Goal: Task Accomplishment & Management: Complete application form

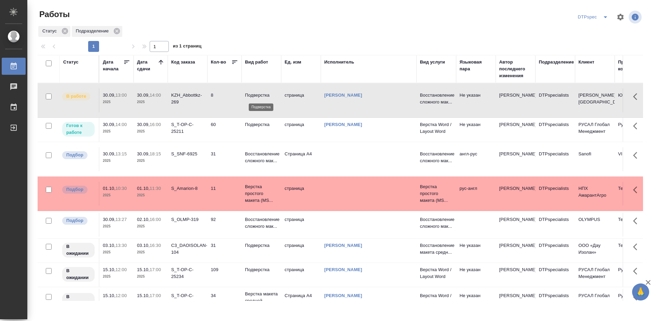
click at [264, 93] on p "Подверстка" at bounding box center [261, 95] width 33 height 7
click at [262, 128] on p "Подверстка" at bounding box center [261, 124] width 33 height 7
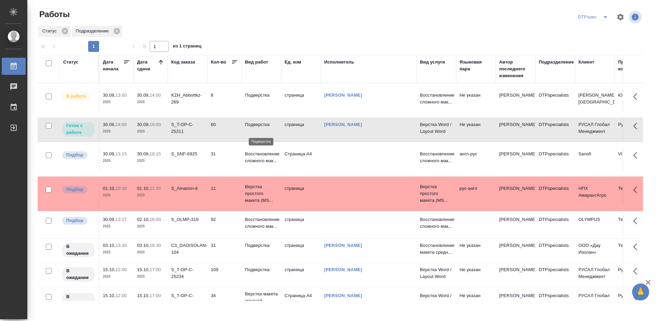
click at [262, 128] on p "Подверстка" at bounding box center [261, 124] width 33 height 7
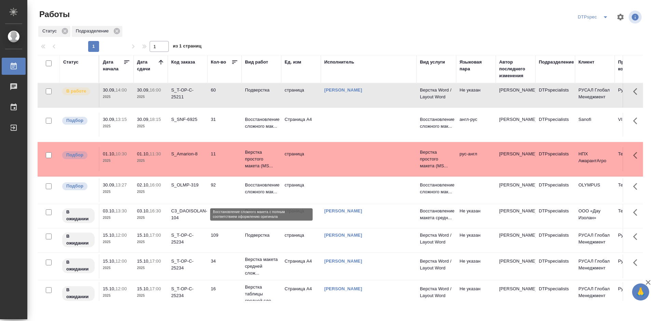
click at [264, 195] on p "Восстановление сложного мак..." at bounding box center [261, 189] width 33 height 14
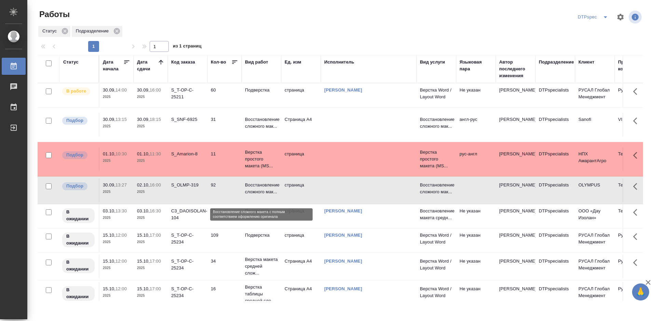
click at [264, 195] on p "Восстановление сложного мак..." at bounding box center [261, 189] width 33 height 14
click at [254, 92] on p "Подверстка" at bounding box center [261, 90] width 33 height 7
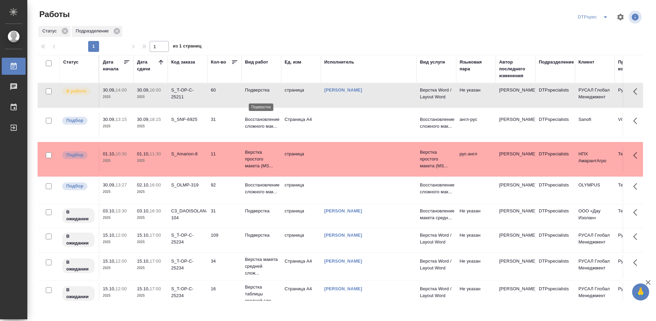
click at [254, 92] on p "Подверстка" at bounding box center [261, 90] width 33 height 7
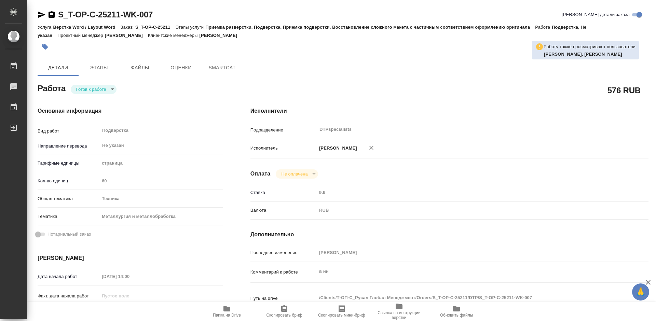
type textarea "x"
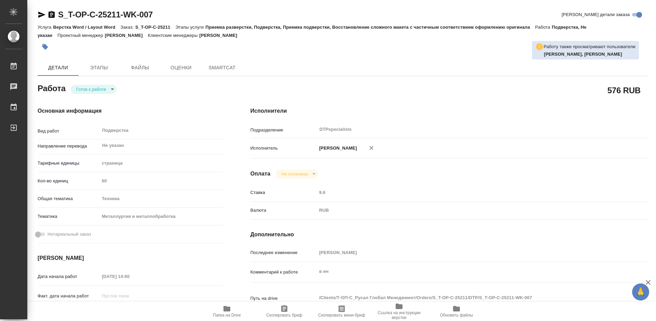
type textarea "x"
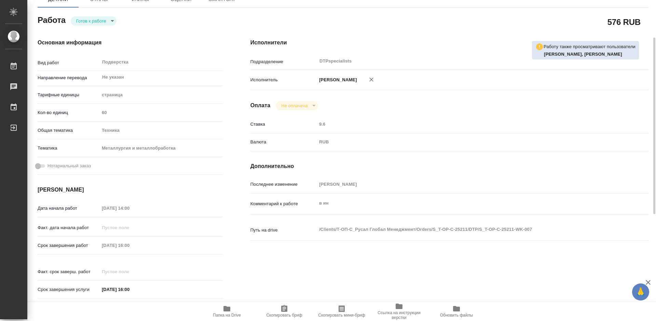
type textarea "x"
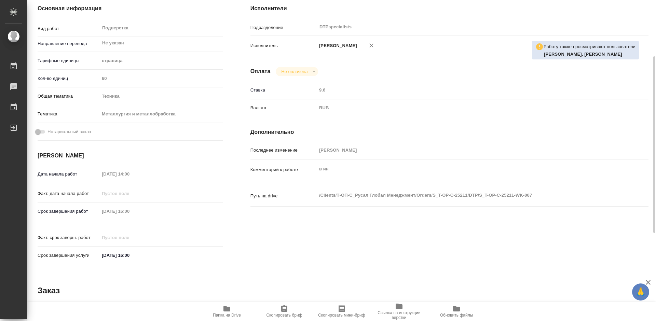
scroll to position [171, 0]
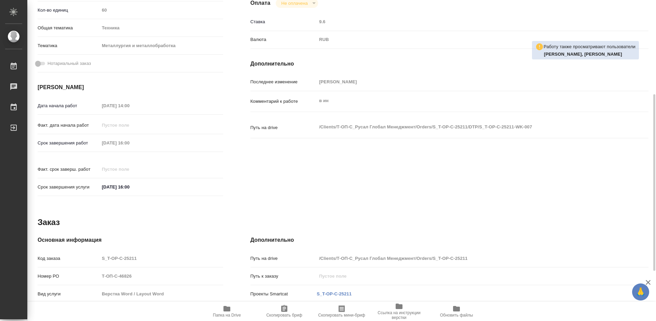
type textarea "x"
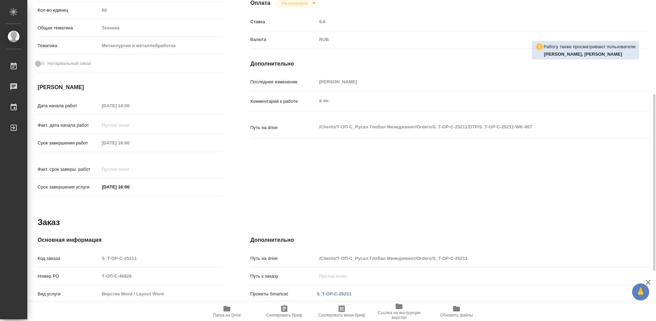
type textarea "x"
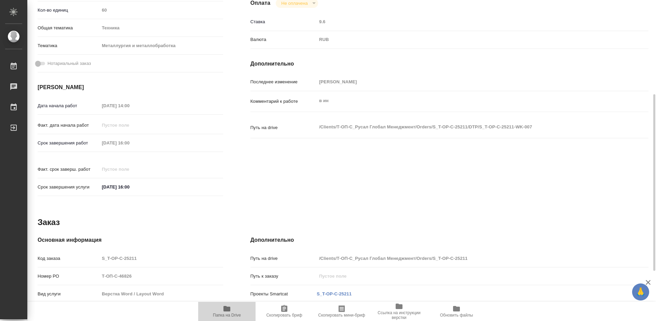
click at [226, 309] on icon "button" at bounding box center [226, 308] width 7 height 5
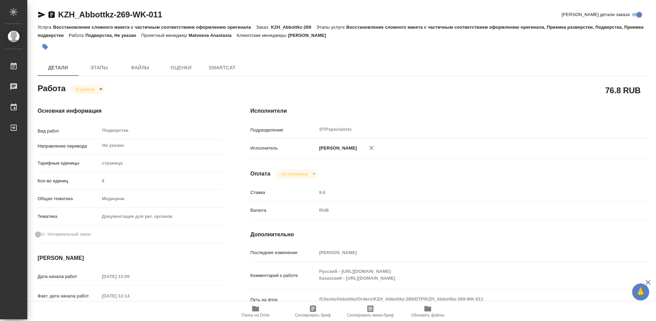
type textarea "x"
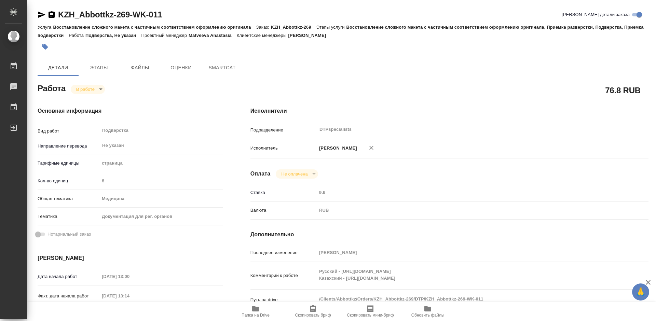
type textarea "x"
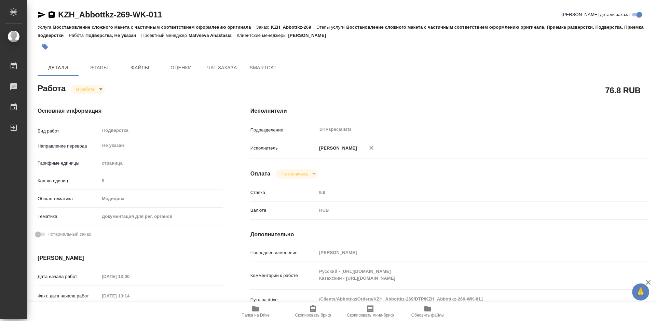
click at [253, 313] on span "Папка на Drive" at bounding box center [255, 315] width 28 height 5
type textarea "x"
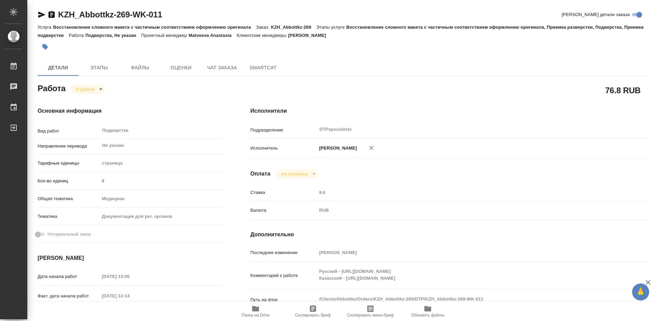
type textarea "x"
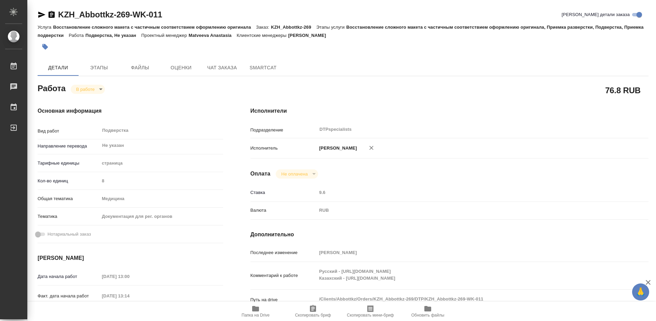
type textarea "x"
click at [80, 86] on body "🙏 .cls-1 fill:#fff; AWATERA Работы 0 Чаты График Выйти KZH_Abbottkz-269-WK-011 …" at bounding box center [328, 160] width 656 height 321
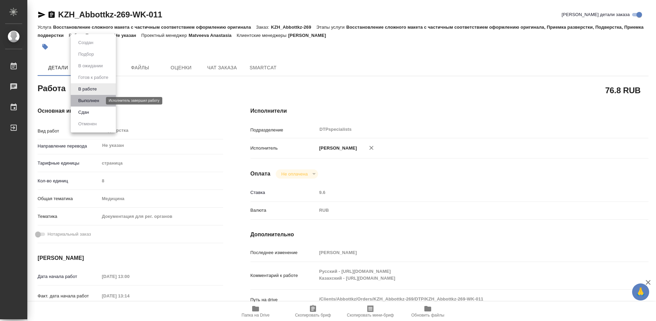
click at [80, 100] on button "Выполнен" at bounding box center [88, 101] width 25 height 8
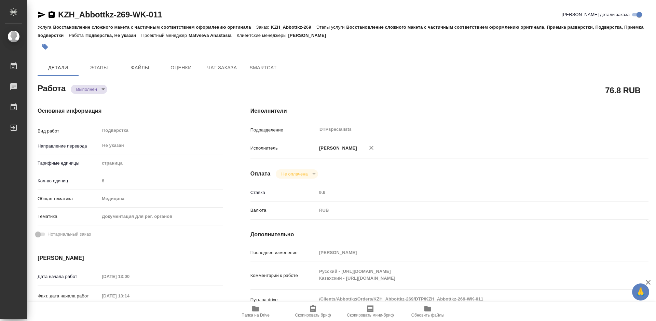
type textarea "x"
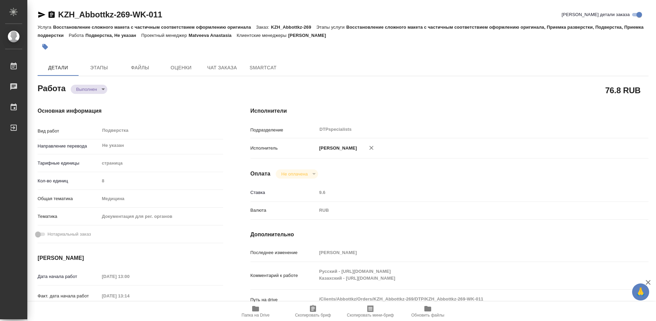
type textarea "x"
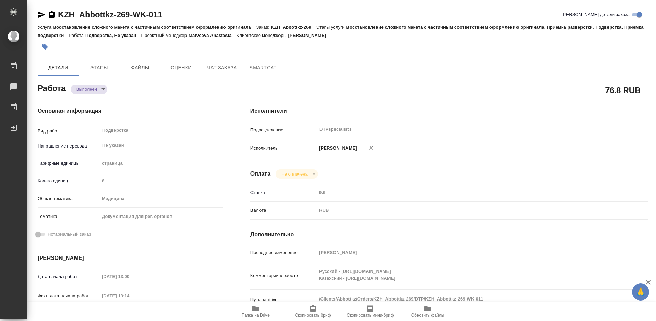
type textarea "x"
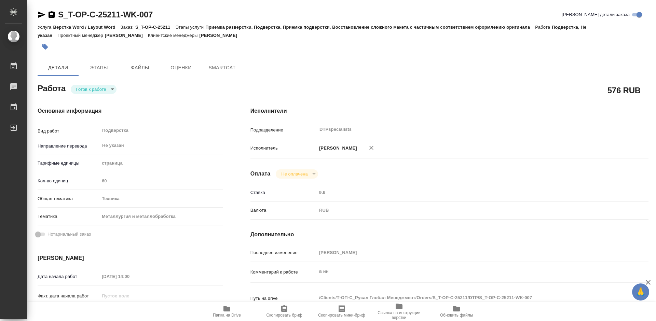
type textarea "x"
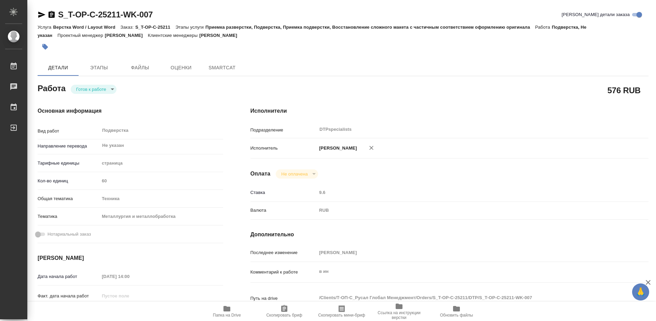
type textarea "x"
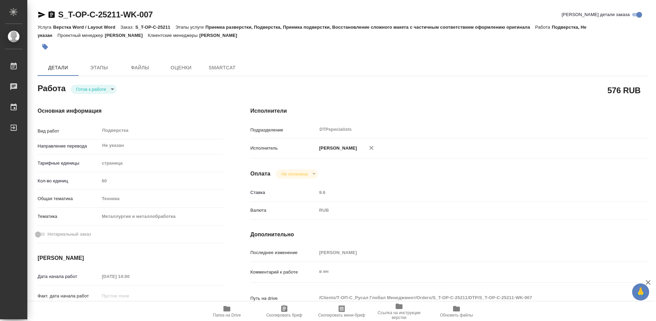
type textarea "x"
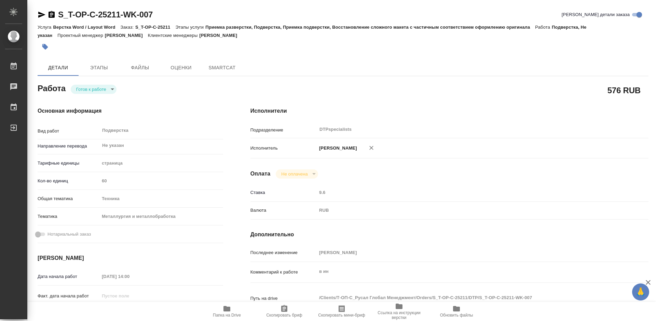
type textarea "x"
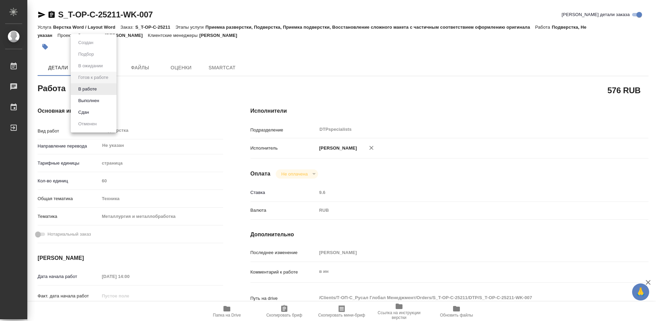
click at [89, 92] on body "🙏 .cls-1 fill:#fff; AWATERA Работы Чаты График Выйти S_T-OP-C-25211-WK-007 Крат…" at bounding box center [328, 160] width 656 height 321
type textarea "x"
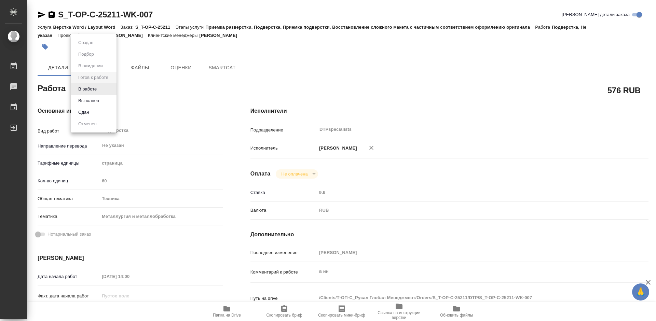
type textarea "x"
click at [89, 92] on button "В работе" at bounding box center [87, 89] width 23 height 8
type textarea "x"
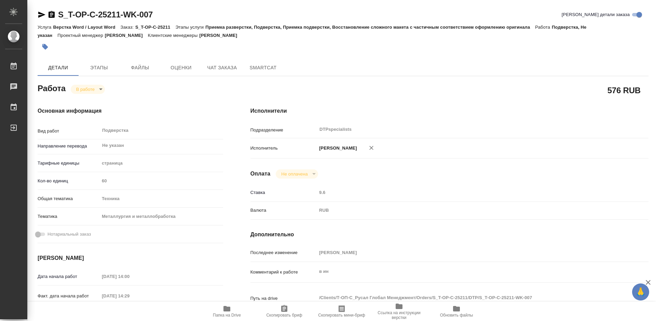
type textarea "x"
click at [233, 315] on span "Папка на Drive" at bounding box center [227, 315] width 28 height 5
type textarea "x"
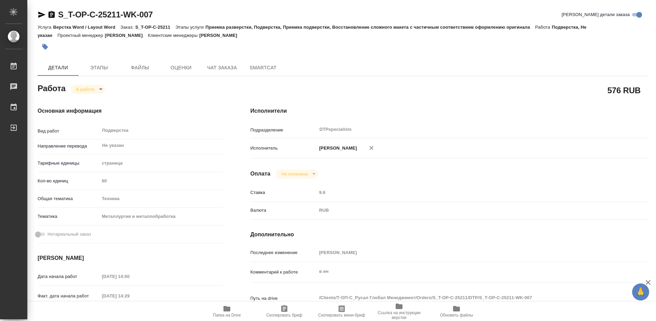
type textarea "x"
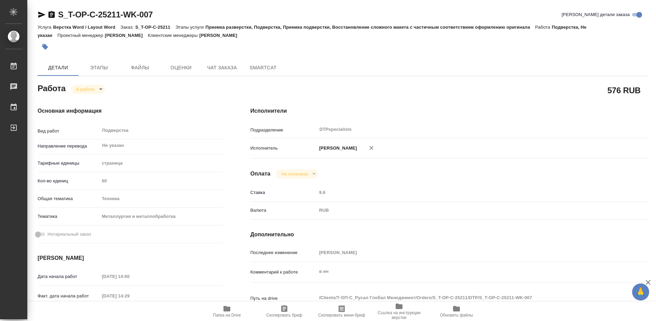
type textarea "x"
click at [56, 15] on div "S_T-OP-C-25211-WK-007" at bounding box center [95, 14] width 115 height 11
click at [53, 15] on icon "button" at bounding box center [51, 14] width 6 height 7
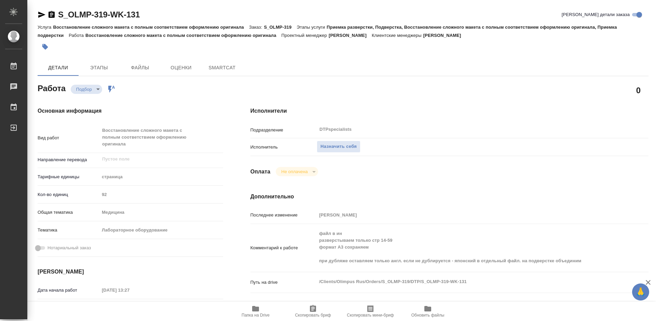
type textarea "x"
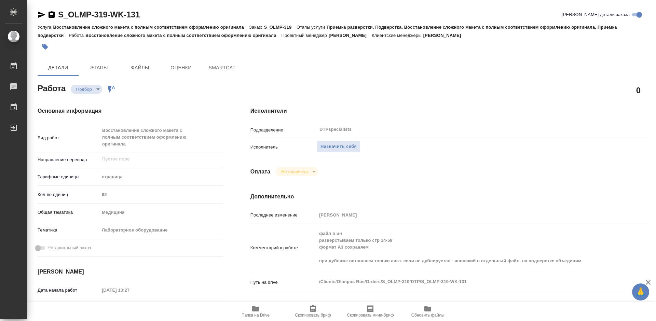
type textarea "x"
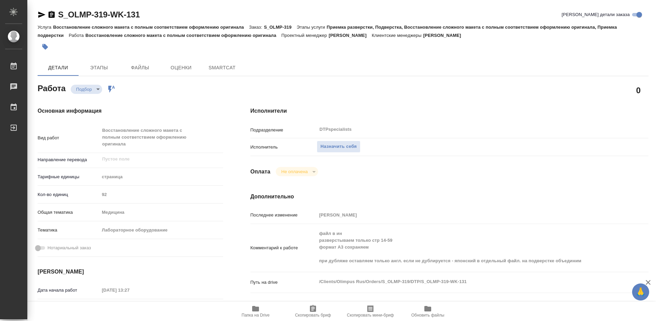
type textarea "x"
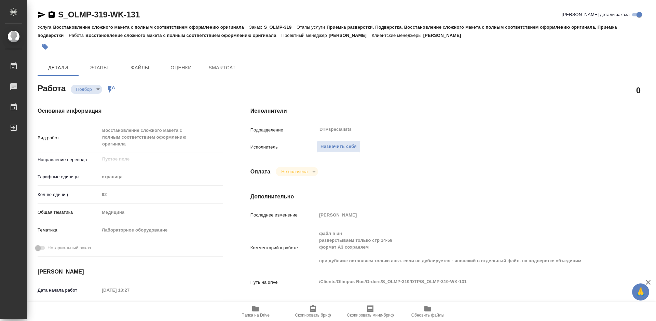
type textarea "x"
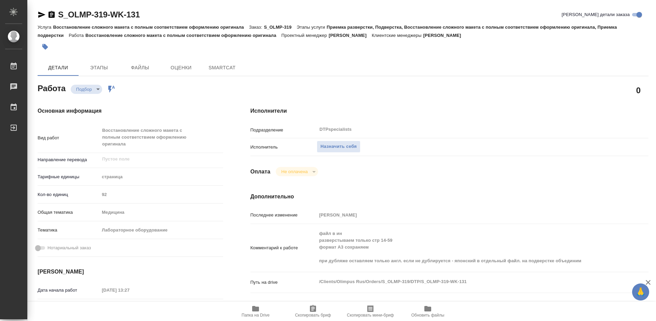
type textarea "x"
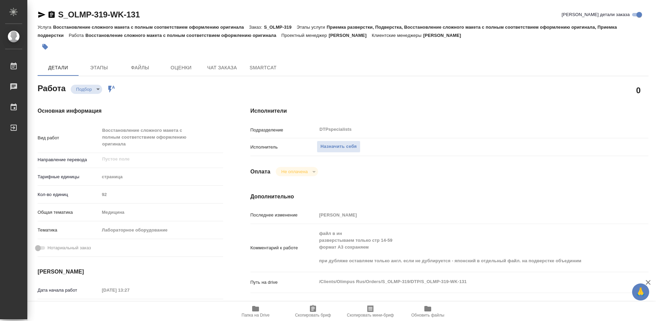
type textarea "x"
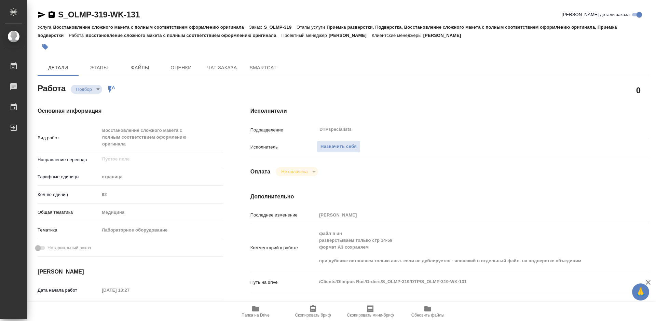
type textarea "x"
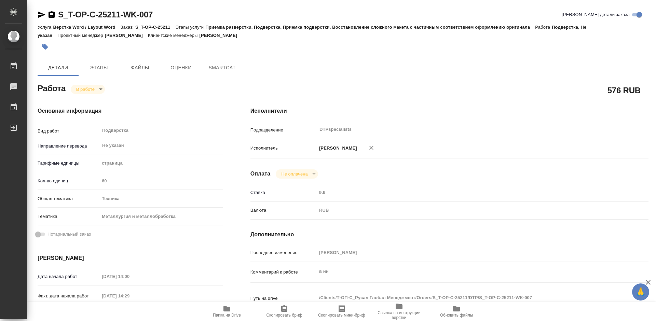
type textarea "x"
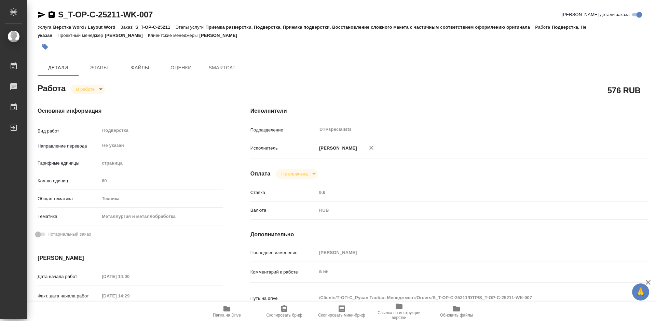
type textarea "x"
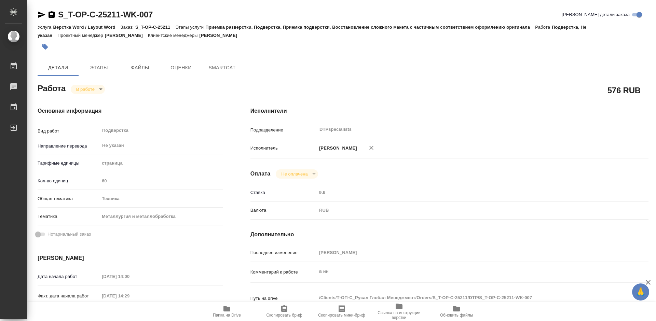
type textarea "x"
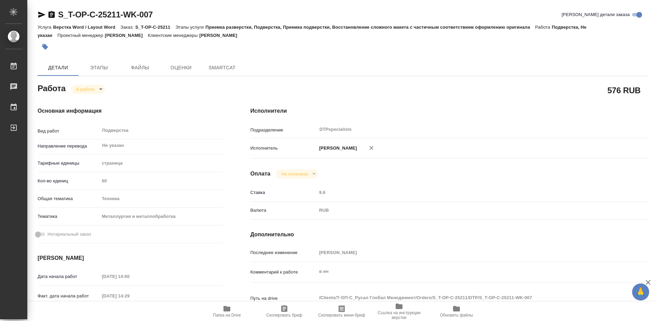
type textarea "x"
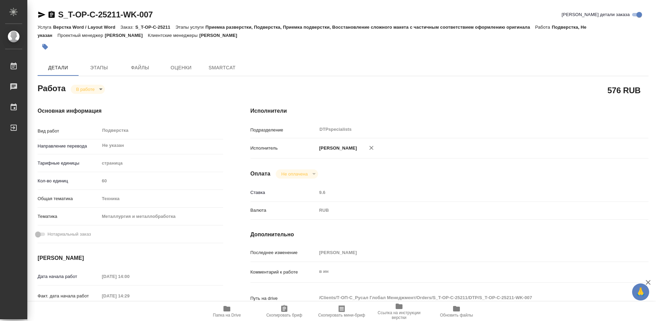
click at [234, 309] on span "Папка на Drive" at bounding box center [226, 311] width 49 height 13
type textarea "x"
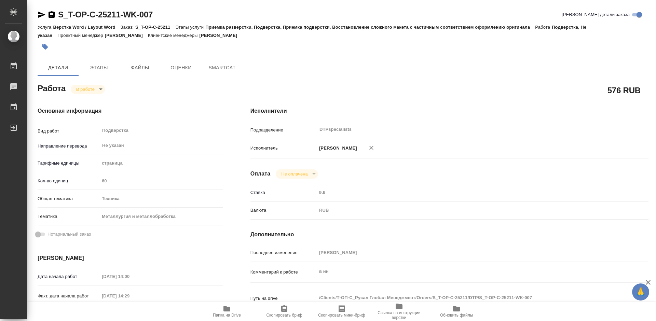
type textarea "x"
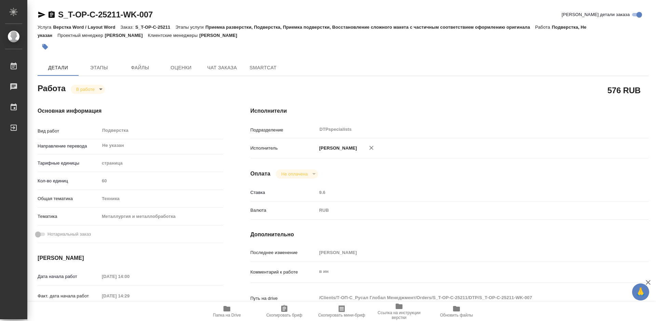
type textarea "x"
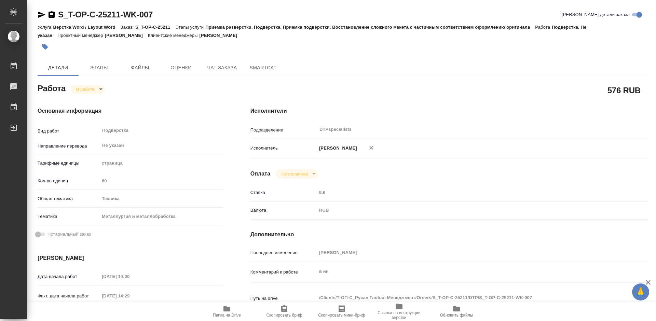
type textarea "x"
